Goal: Task Accomplishment & Management: Use online tool/utility

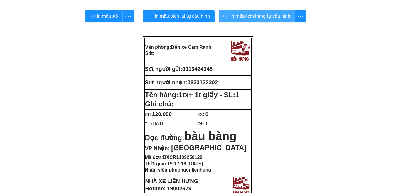
click at [269, 16] on span "In mẫu tem hàng tự cấu hình" at bounding box center [260, 15] width 60 height 7
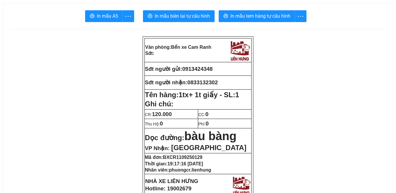
click at [224, 80] on p "Sđt người nhận: 0833132302" at bounding box center [198, 82] width 106 height 6
click at [218, 81] on span "0833132302" at bounding box center [202, 82] width 31 height 6
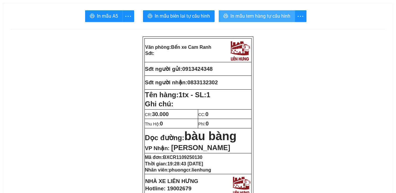
click at [254, 16] on span "In mẫu tem hàng tự cấu hình" at bounding box center [260, 15] width 60 height 7
click at [268, 16] on span "In mẫu tem hàng tự cấu hình" at bounding box center [260, 15] width 60 height 7
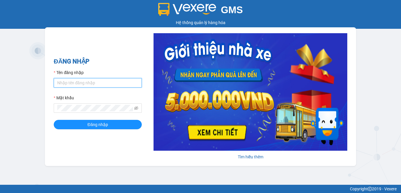
type input "phuongcr.lienhung"
click at [104, 82] on input "phuongcr.lienhung" at bounding box center [98, 82] width 88 height 9
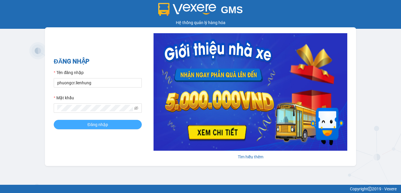
click at [65, 124] on button "Đăng nhập" at bounding box center [98, 124] width 88 height 9
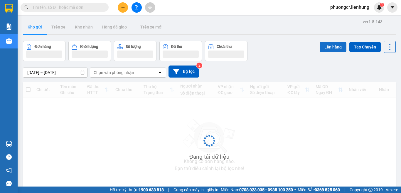
click at [322, 48] on button "Lên hàng" at bounding box center [332, 47] width 27 height 11
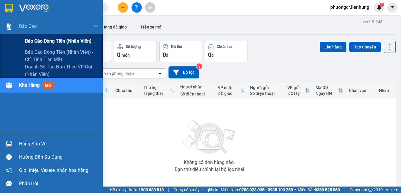
click at [51, 41] on span "Báo cáo dòng tiền (nhân viên)" at bounding box center [58, 40] width 67 height 7
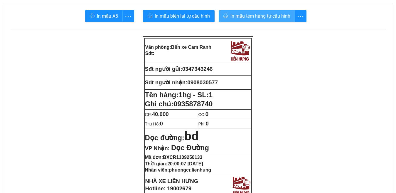
click at [263, 19] on span "In mẫu tem hàng tự cấu hình" at bounding box center [260, 15] width 60 height 7
